Goal: Task Accomplishment & Management: Manage account settings

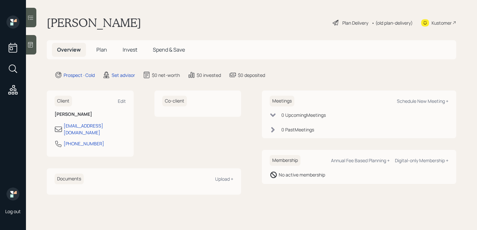
click at [35, 46] on div at bounding box center [31, 44] width 10 height 19
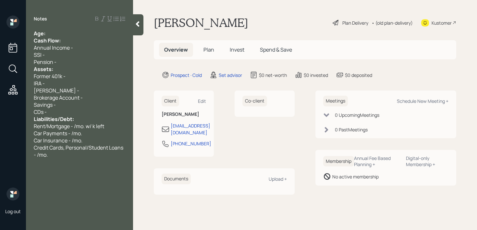
click at [55, 37] on span "Cash Flow:" at bounding box center [47, 40] width 27 height 7
click at [59, 36] on div "Age:" at bounding box center [79, 33] width 91 height 7
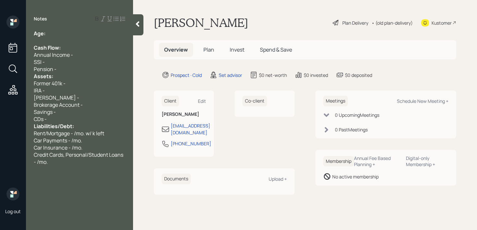
click at [65, 70] on div "Pension -" at bounding box center [79, 69] width 91 height 7
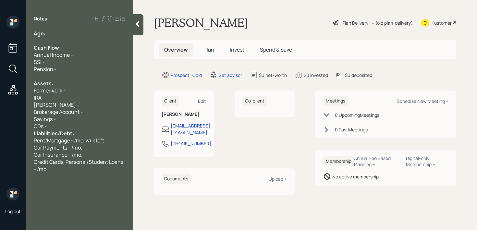
click at [69, 128] on div "CDs -" at bounding box center [79, 126] width 91 height 7
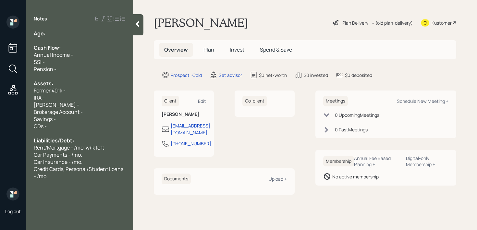
click at [89, 98] on div "IRA -" at bounding box center [79, 97] width 91 height 7
click at [94, 69] on div "Pension -" at bounding box center [79, 69] width 91 height 7
click at [98, 50] on div "Cash Flow:" at bounding box center [79, 47] width 91 height 7
click at [100, 34] on div "Age:" at bounding box center [79, 33] width 91 height 7
drag, startPoint x: 69, startPoint y: 36, endPoint x: 47, endPoint y: 36, distance: 22.4
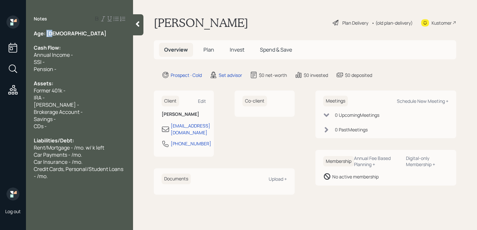
click at [47, 36] on div "Age: 82" at bounding box center [79, 33] width 91 height 7
click at [63, 44] on div "Cash Flow:" at bounding box center [79, 47] width 91 height 7
click at [67, 67] on div "Pension -" at bounding box center [79, 69] width 91 height 7
click at [70, 73] on div at bounding box center [79, 76] width 91 height 7
click at [70, 88] on div "Former 401k -" at bounding box center [79, 90] width 91 height 7
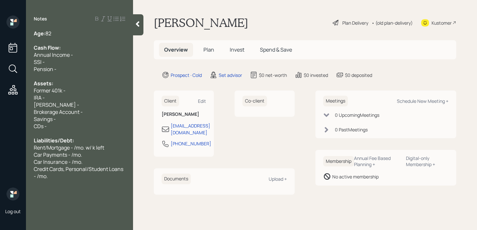
click at [70, 95] on div "IRA -" at bounding box center [79, 97] width 91 height 7
click at [70, 131] on div at bounding box center [79, 133] width 91 height 7
click at [77, 122] on div "Savings -" at bounding box center [79, 118] width 91 height 7
click at [84, 117] on div "Savings -" at bounding box center [79, 118] width 91 height 7
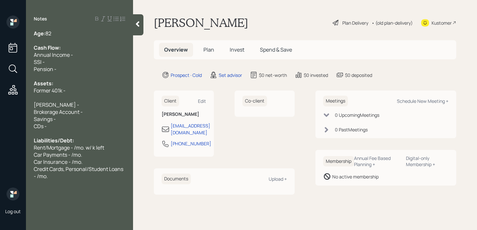
click at [92, 116] on div "Savings -" at bounding box center [79, 118] width 91 height 7
click at [95, 110] on div "Brokerage Account -" at bounding box center [79, 111] width 91 height 7
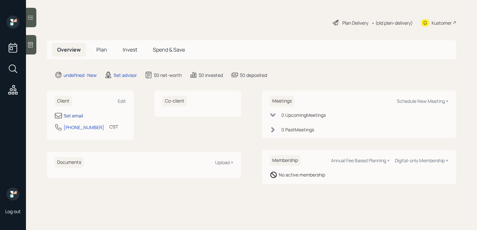
click at [73, 117] on div "Set email" at bounding box center [73, 115] width 19 height 7
select select "America/[GEOGRAPHIC_DATA]"
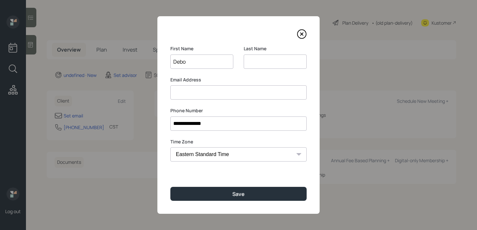
type input "[PERSON_NAME]"
